Goal: Task Accomplishment & Management: Use online tool/utility

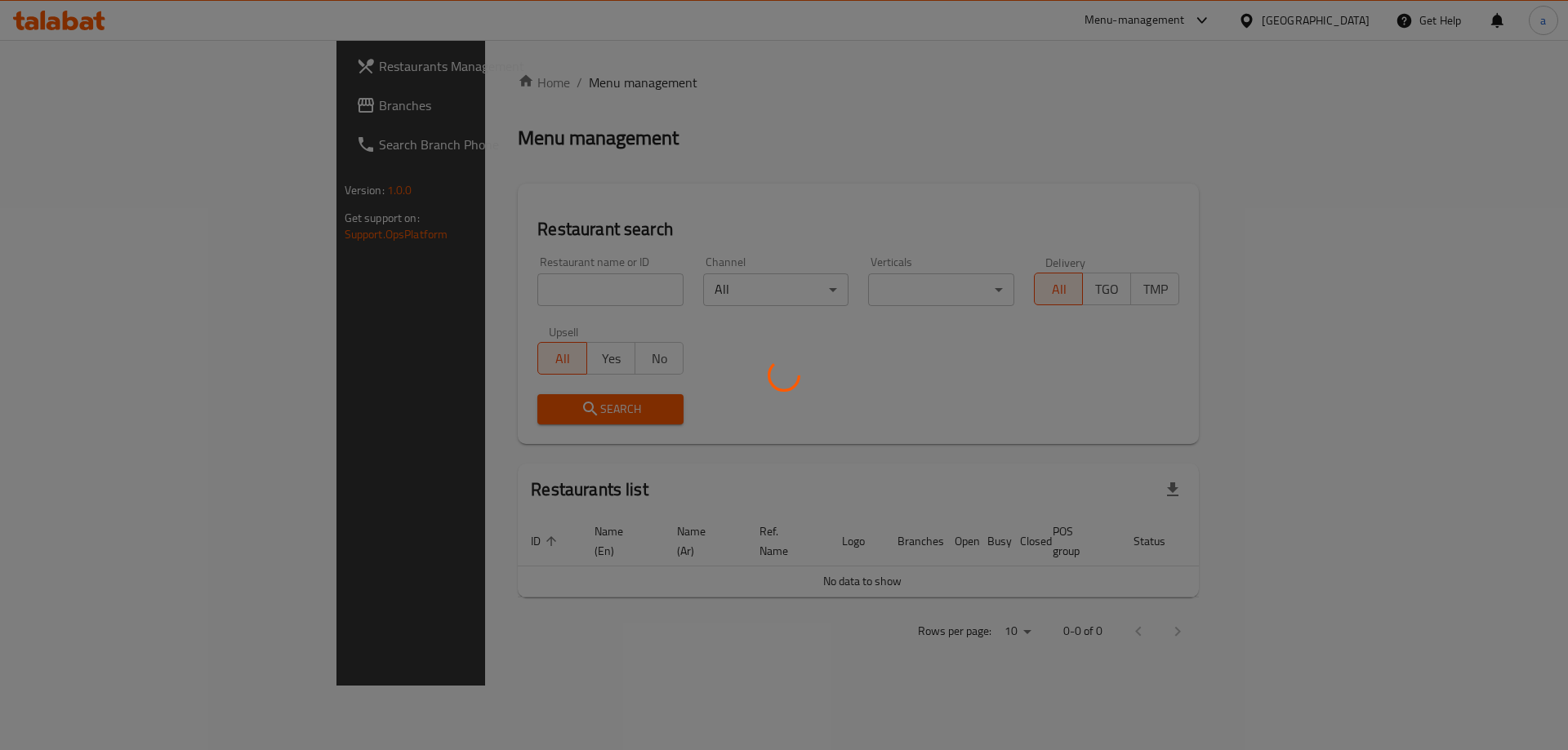
click at [519, 286] on div at bounding box center [784, 375] width 1568 height 750
click at [517, 304] on div at bounding box center [784, 375] width 1568 height 750
click at [518, 295] on div at bounding box center [784, 375] width 1568 height 750
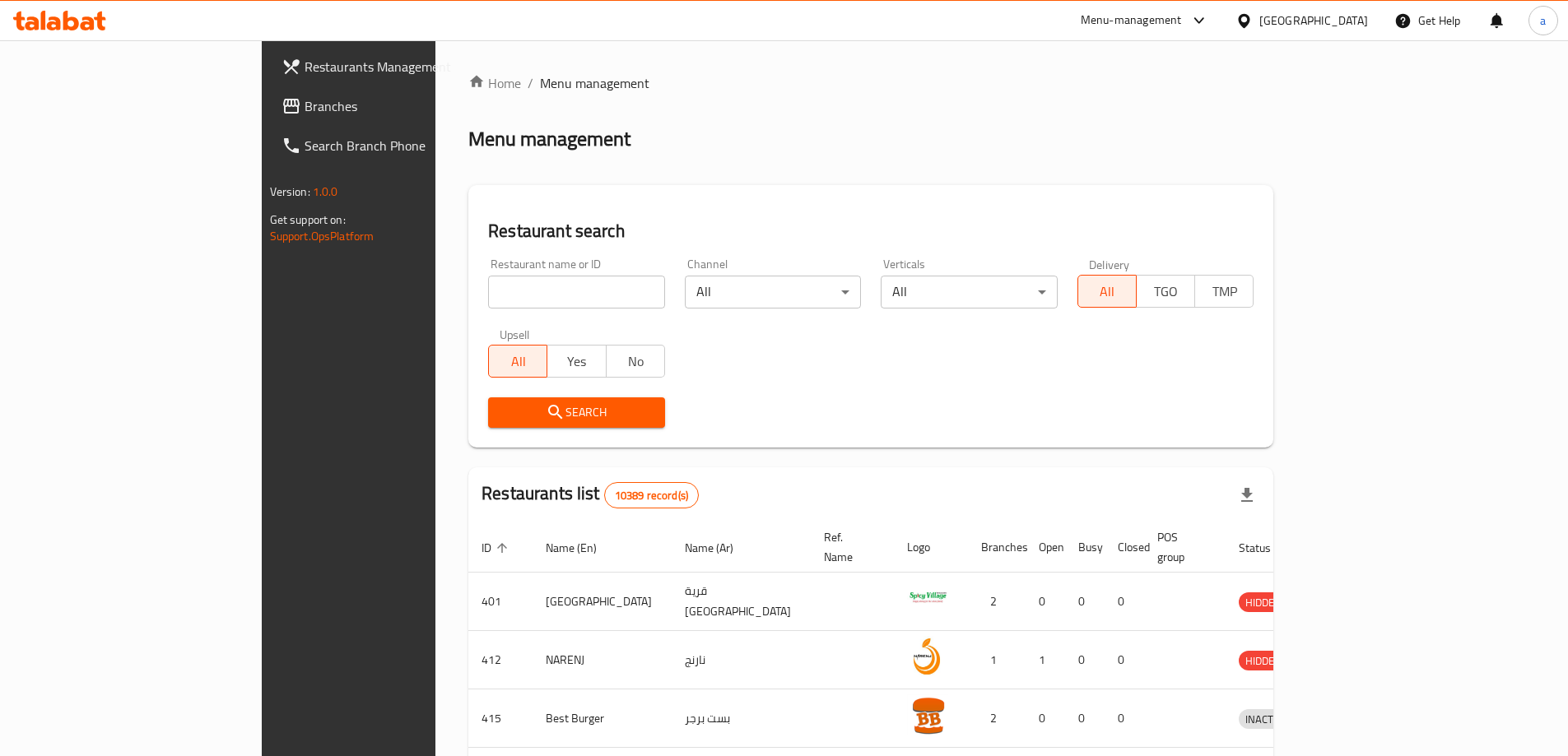
click at [500, 288] on input "search" at bounding box center [576, 292] width 177 height 33
type input "cove"
click at [1259, 19] on div at bounding box center [1247, 21] width 24 height 18
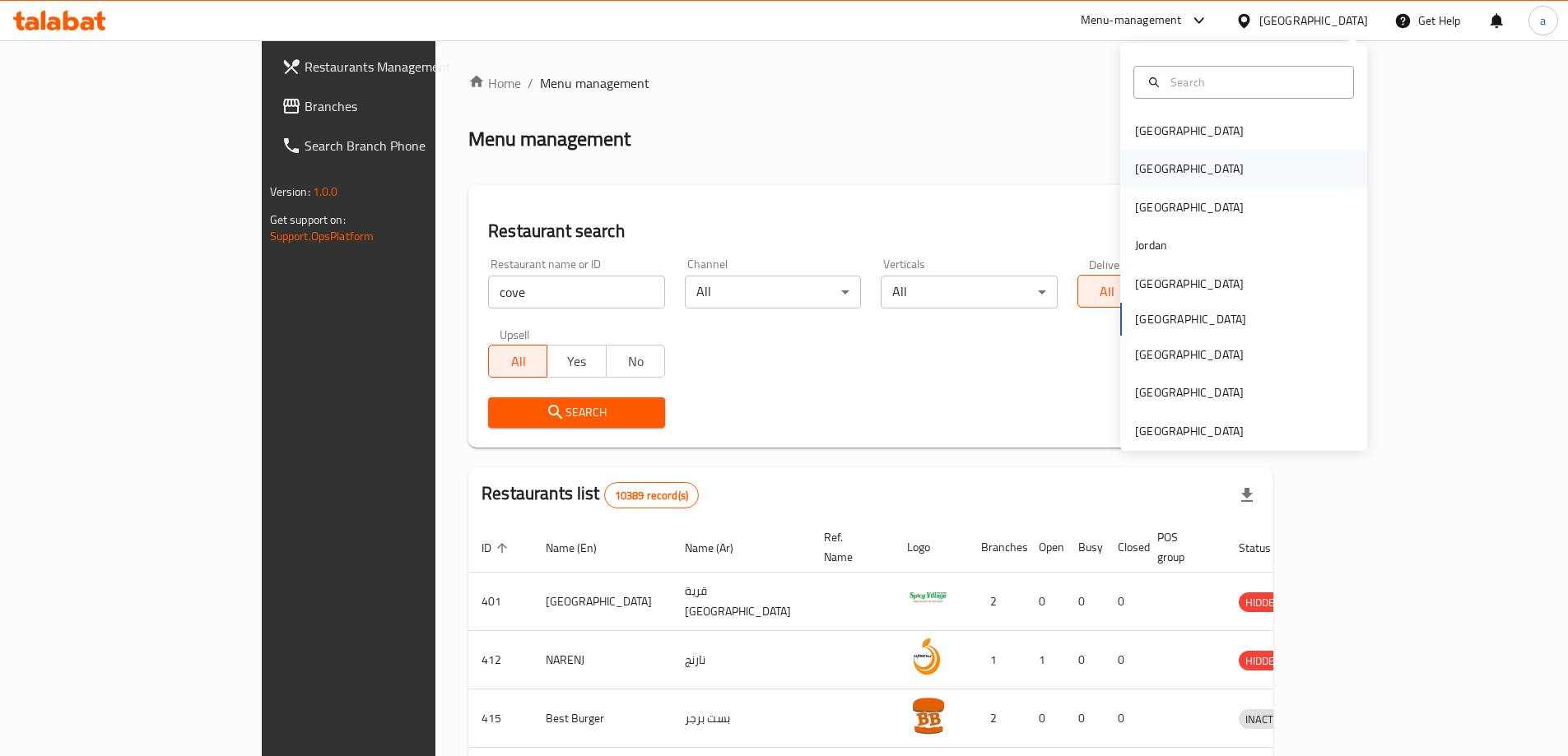
click at [1217, 163] on div "[GEOGRAPHIC_DATA]" at bounding box center [1244, 168] width 247 height 38
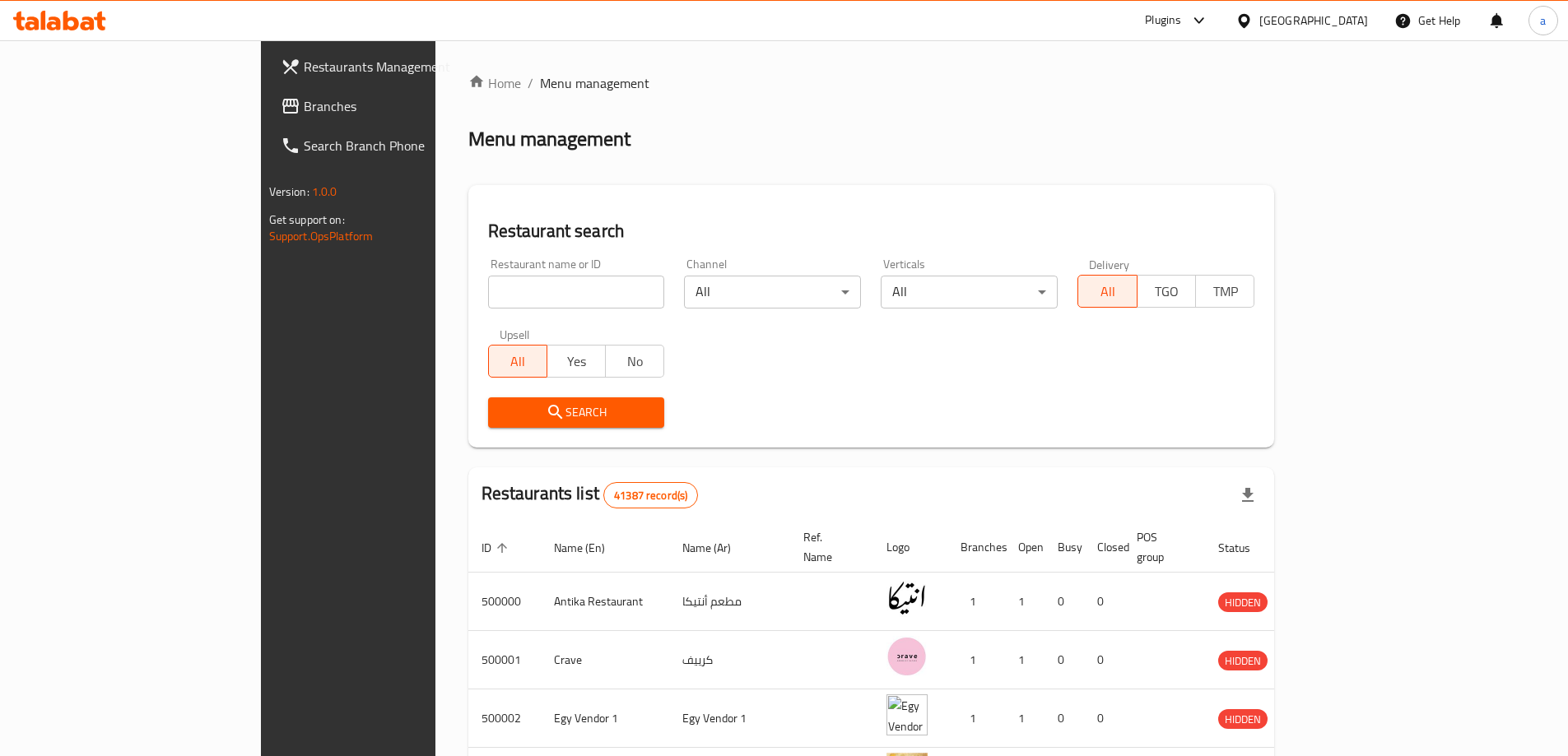
click at [541, 286] on input "search" at bounding box center [576, 292] width 177 height 33
type input "cove"
click at [501, 413] on span "Search" at bounding box center [576, 412] width 151 height 21
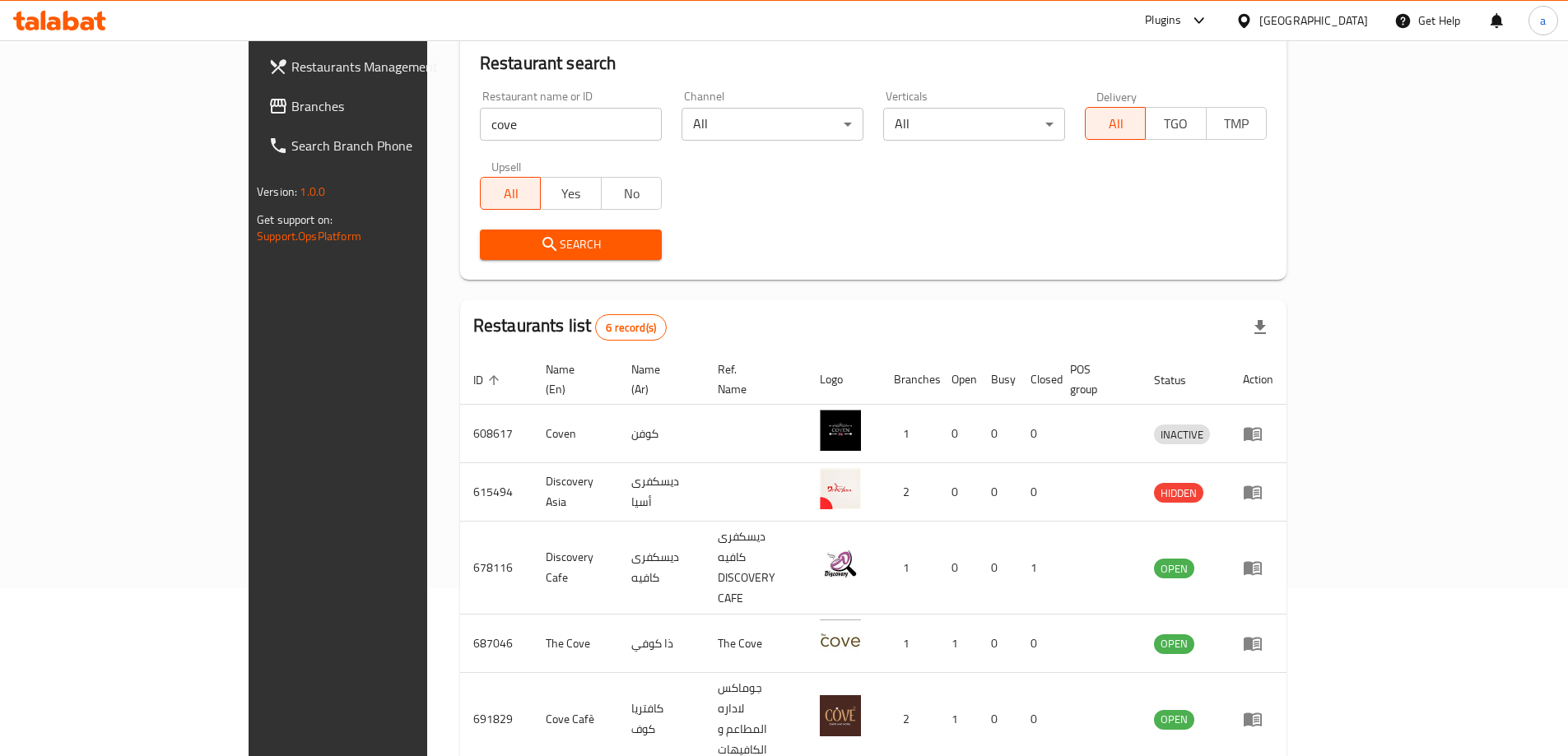
scroll to position [237, 0]
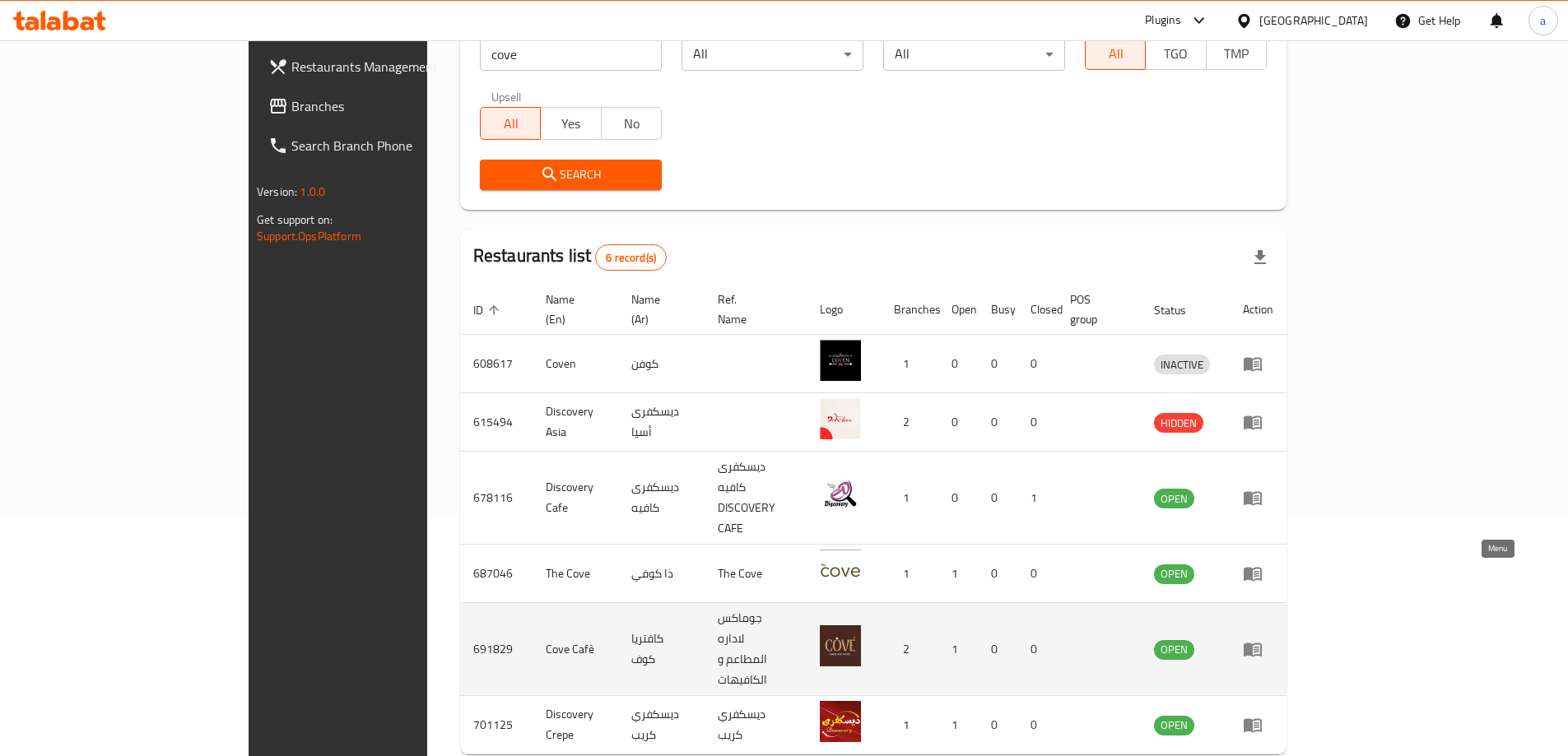
click at [1259, 647] on icon "enhanced table" at bounding box center [1256, 649] width 5 height 6
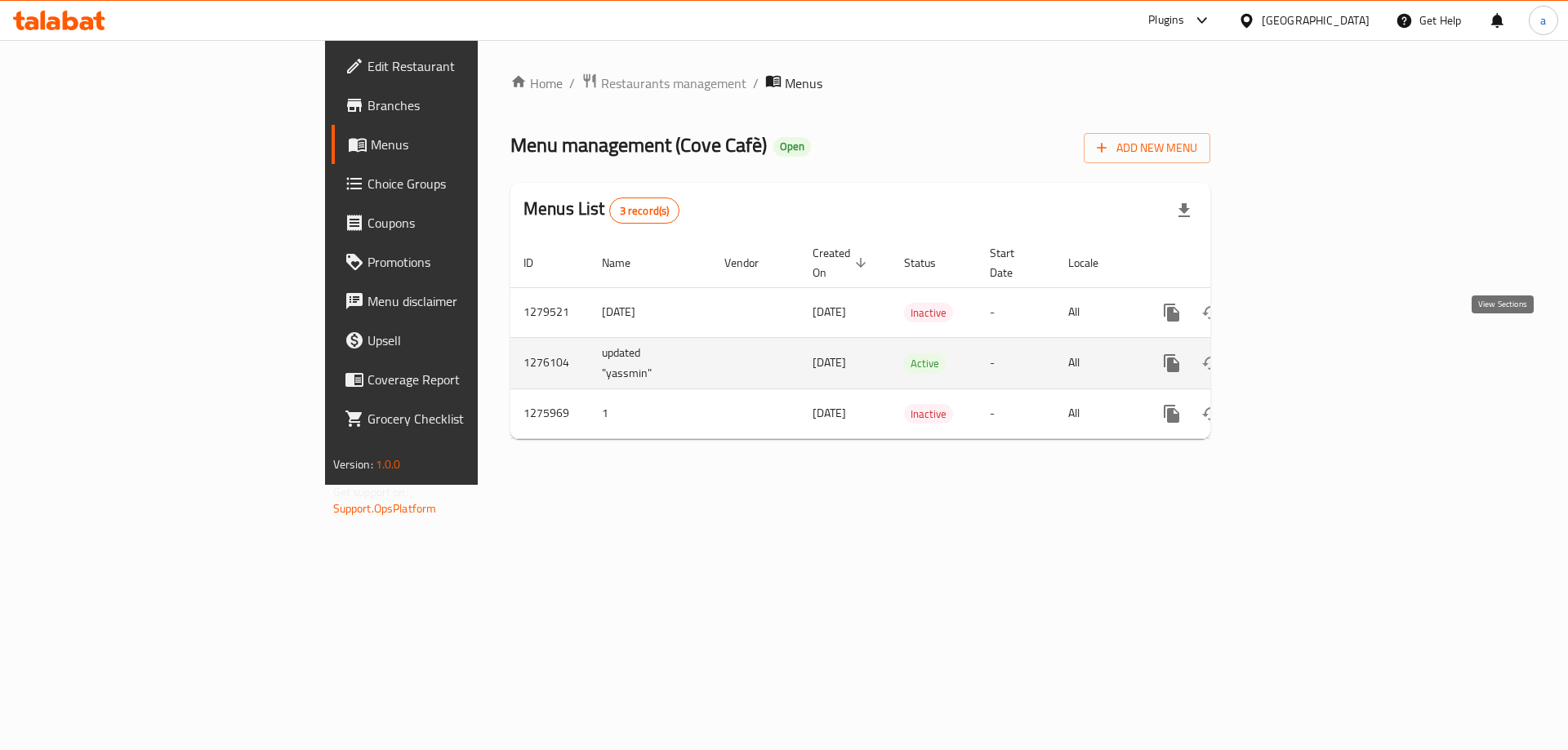
click at [1299, 354] on icon "enhanced table" at bounding box center [1289, 363] width 20 height 20
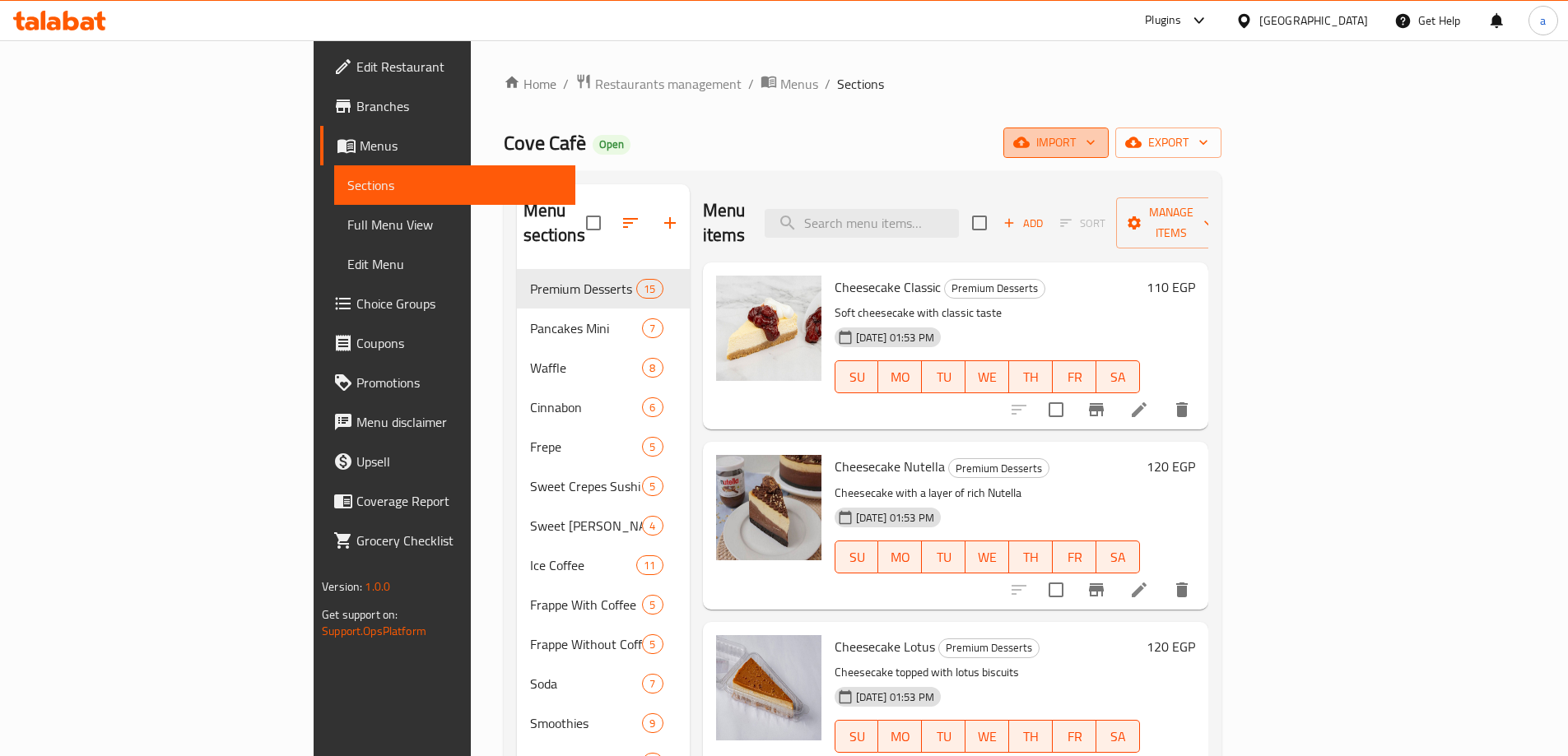
click at [1096, 136] on span "import" at bounding box center [1055, 142] width 79 height 21
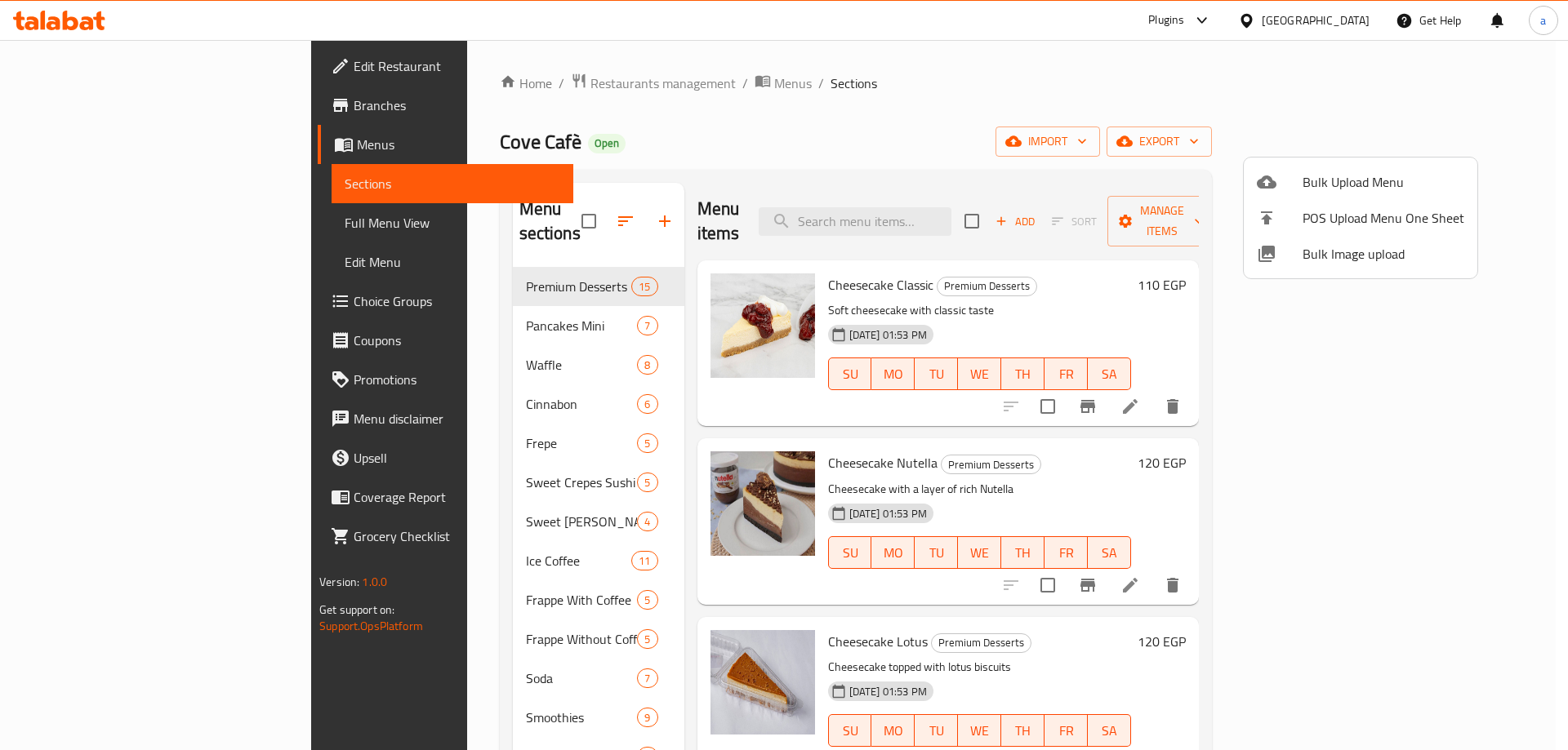
click at [1463, 141] on div at bounding box center [784, 375] width 1568 height 750
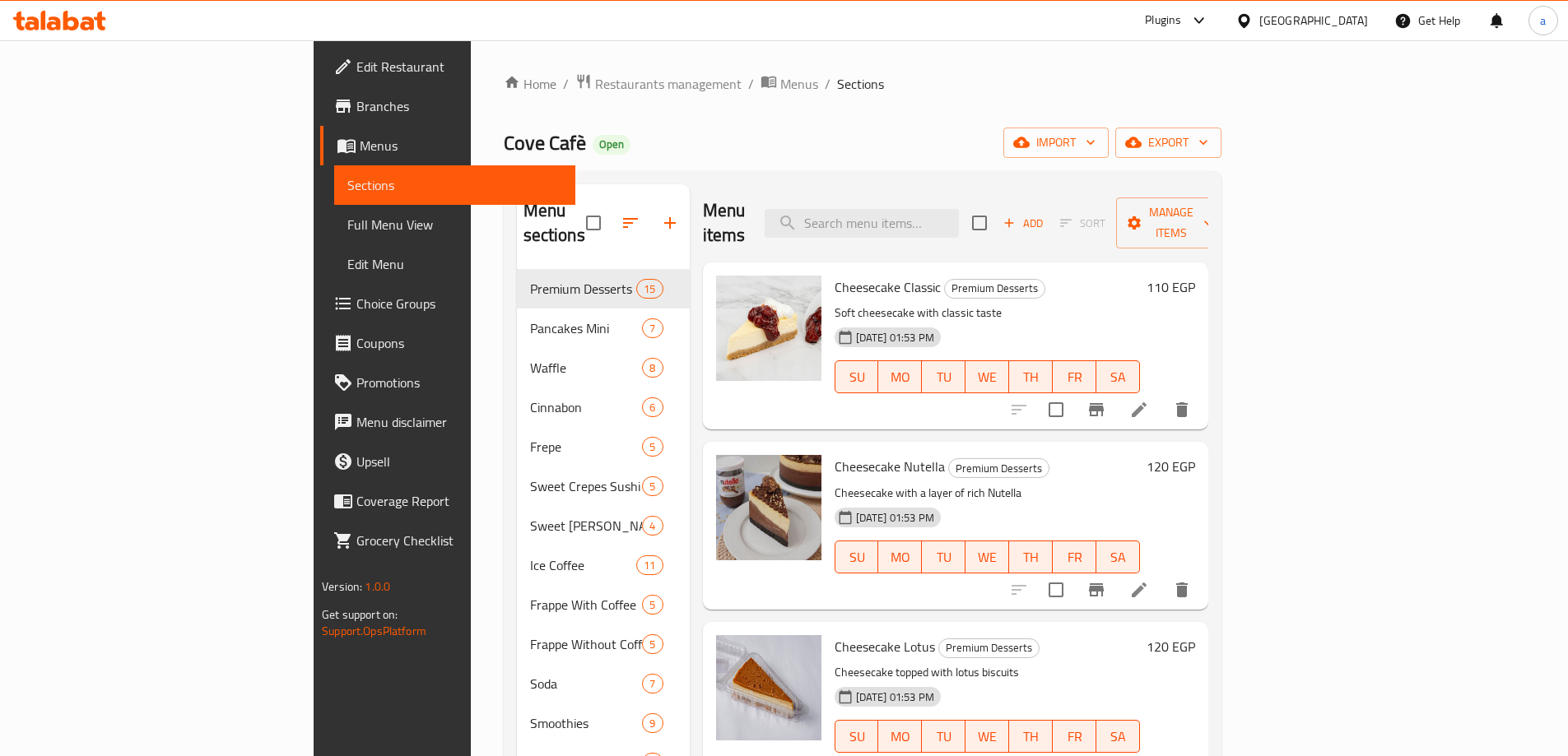
click at [1208, 142] on span "export" at bounding box center [1167, 142] width 80 height 21
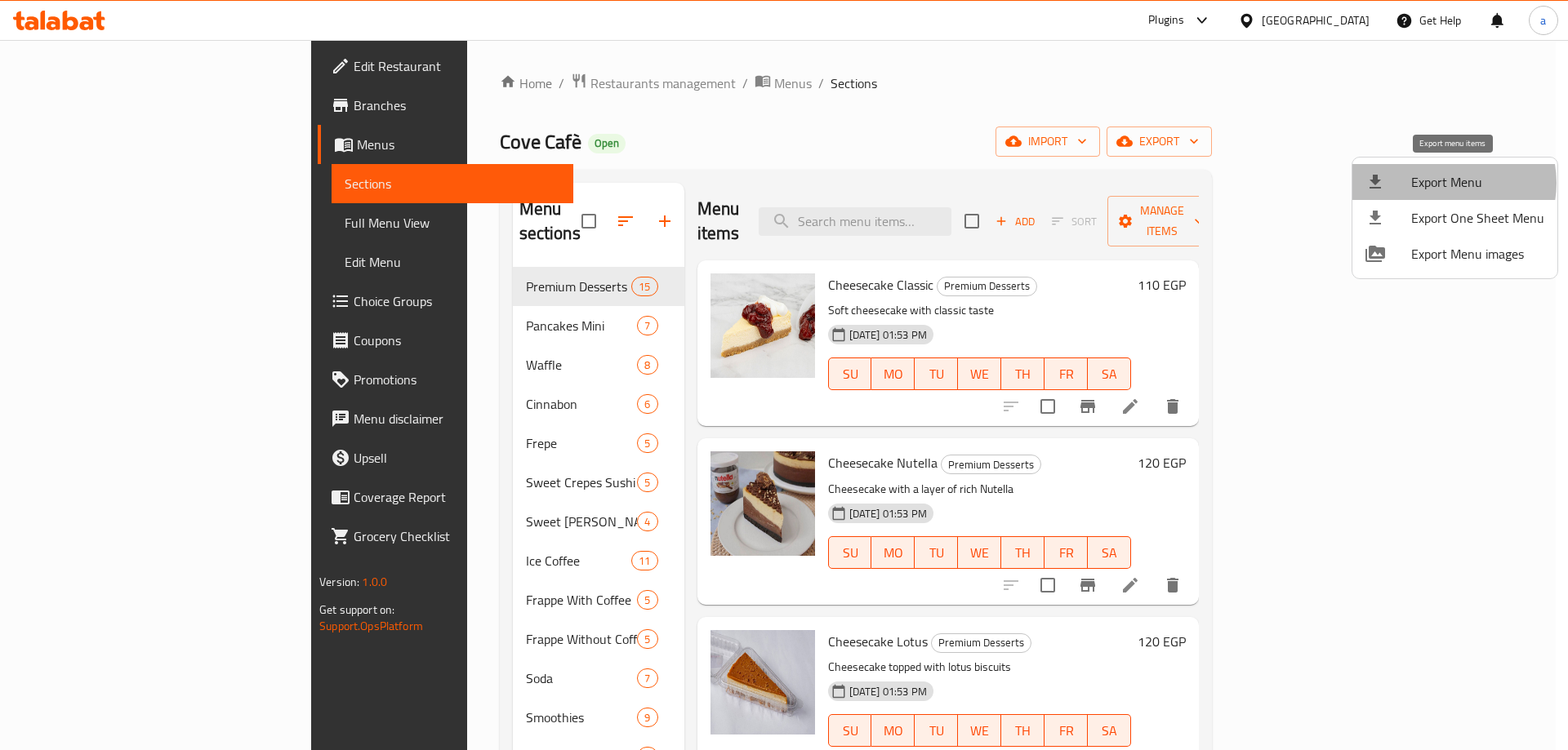
click at [1448, 183] on span "Export Menu" at bounding box center [1477, 182] width 133 height 20
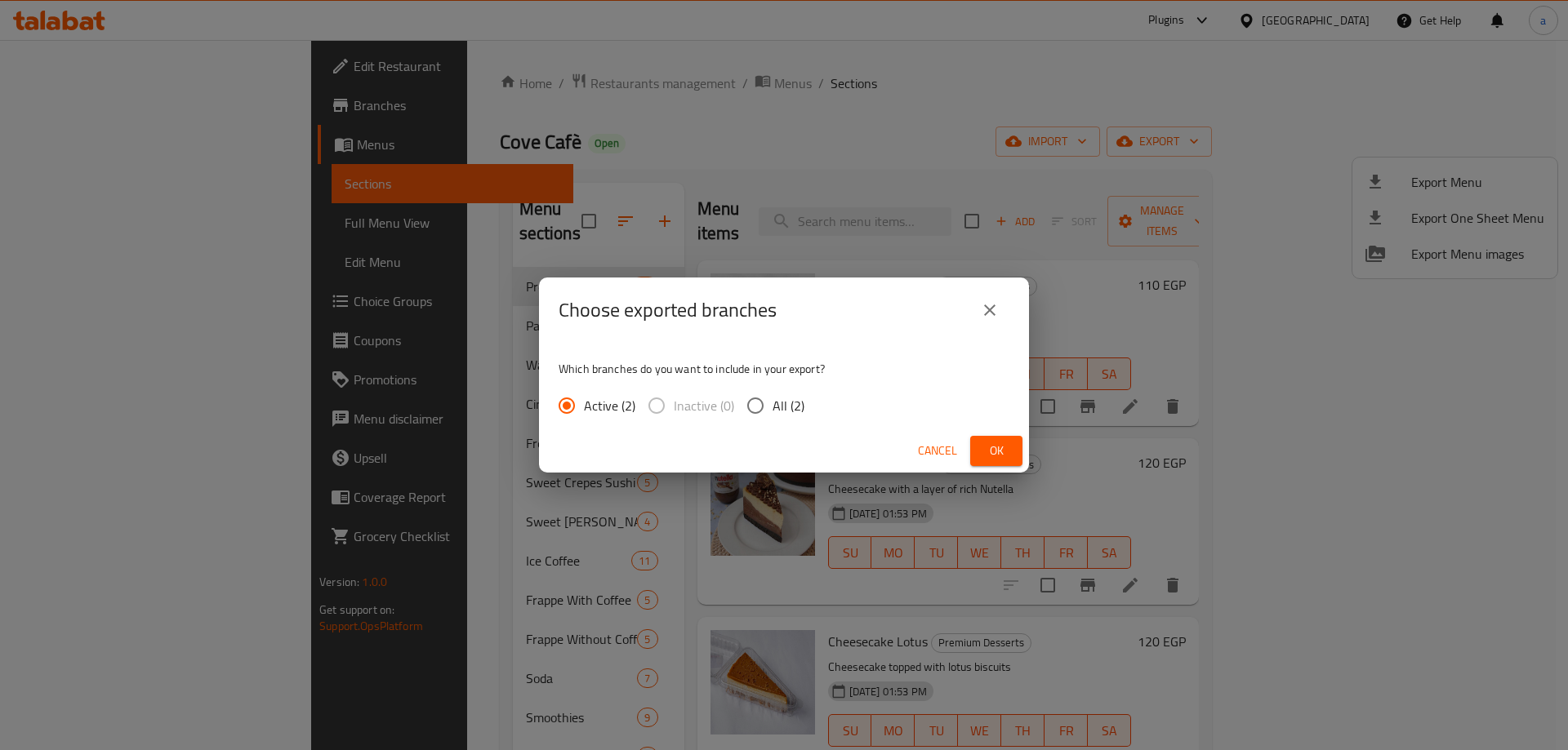
click at [780, 410] on span "All (2)" at bounding box center [788, 405] width 32 height 20
click at [772, 410] on input "All (2)" at bounding box center [755, 405] width 35 height 35
radio input "true"
click at [1009, 443] on button "Ok" at bounding box center [996, 451] width 52 height 30
